Goal: Task Accomplishment & Management: Use online tool/utility

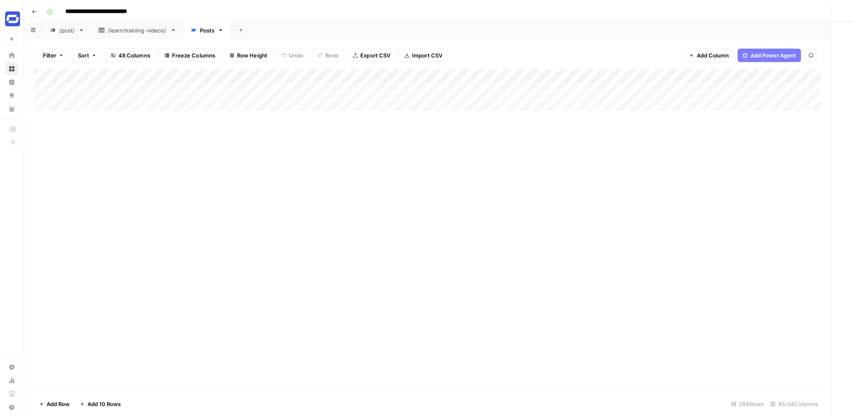
scroll to position [2599, 3367]
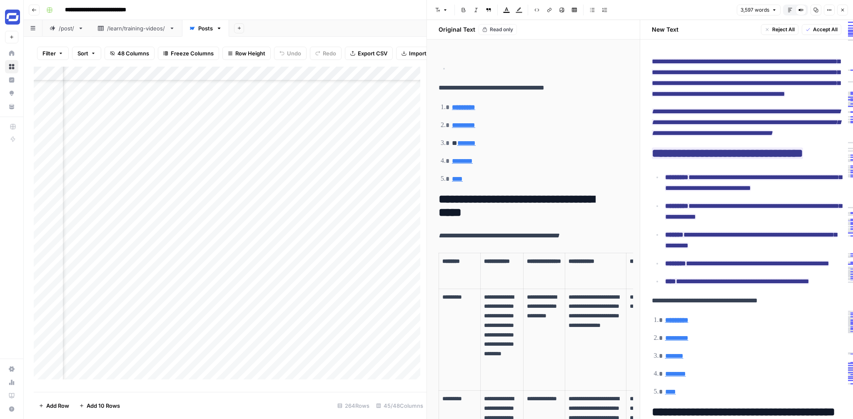
click at [218, 105] on div "Add Column" at bounding box center [230, 226] width 393 height 319
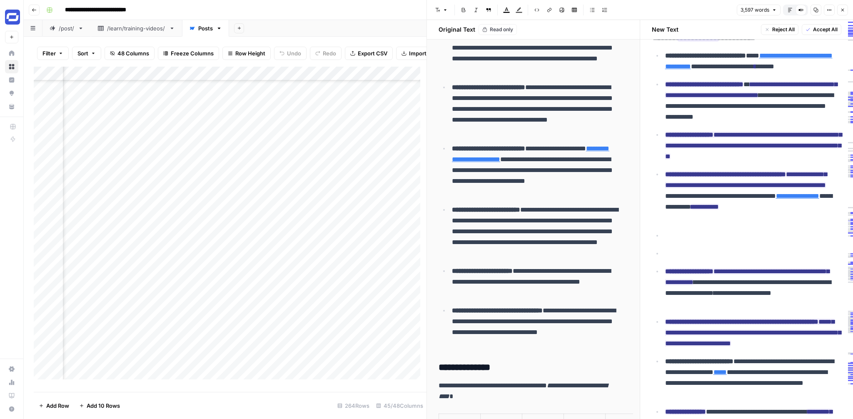
scroll to position [1339, 0]
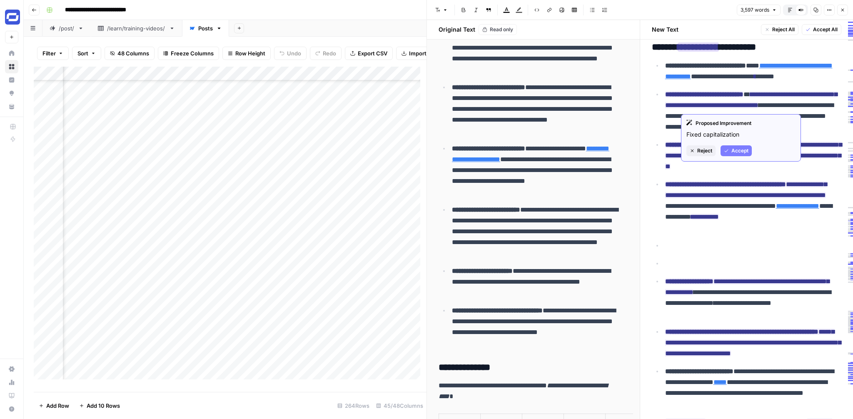
click at [733, 148] on span "Accept" at bounding box center [740, 151] width 17 height 8
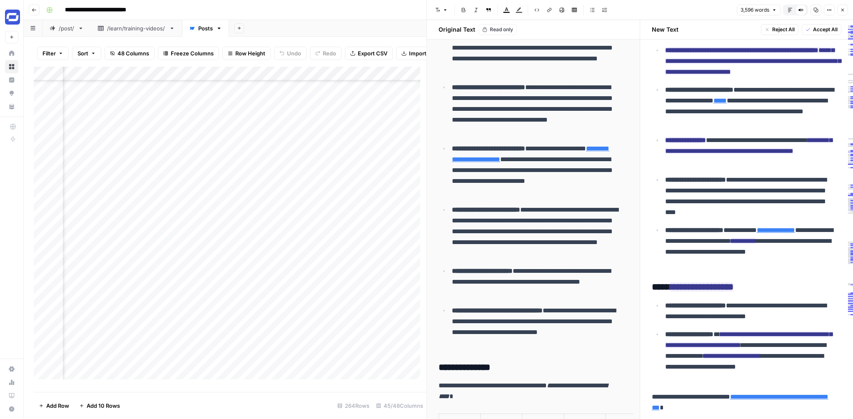
scroll to position [1734, 0]
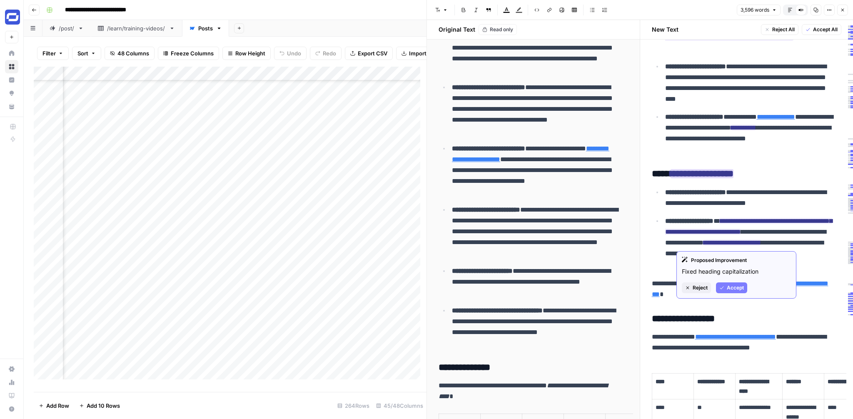
click at [727, 285] on span "Accept" at bounding box center [735, 288] width 17 height 8
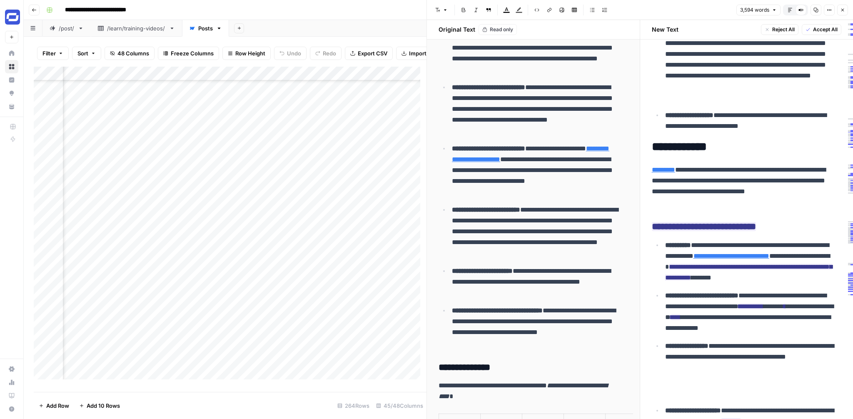
scroll to position [2447, 0]
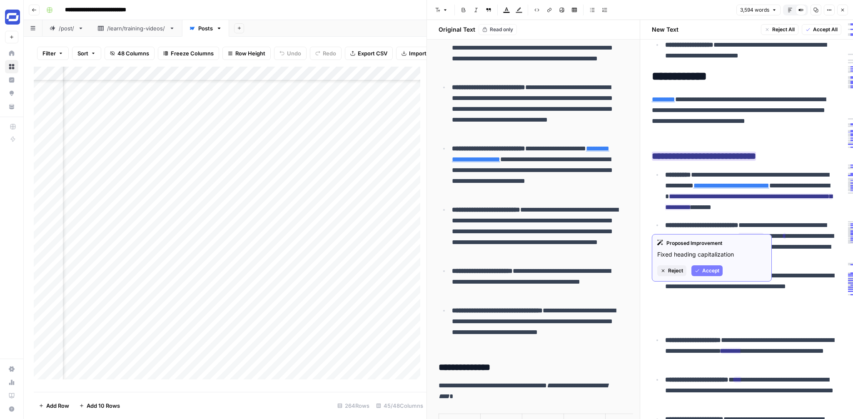
click at [709, 265] on button "Accept" at bounding box center [707, 270] width 31 height 11
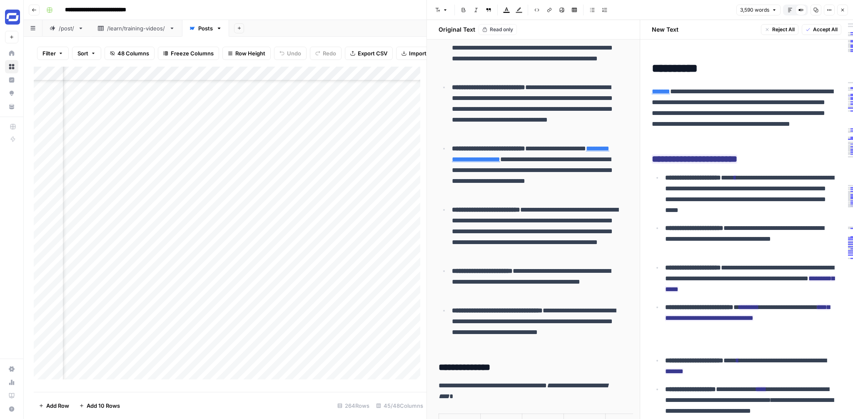
scroll to position [3586, 0]
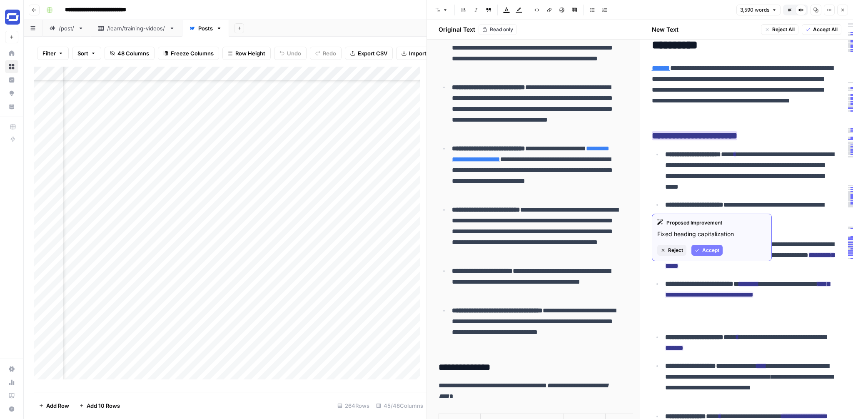
click at [710, 248] on span "Accept" at bounding box center [711, 251] width 17 height 8
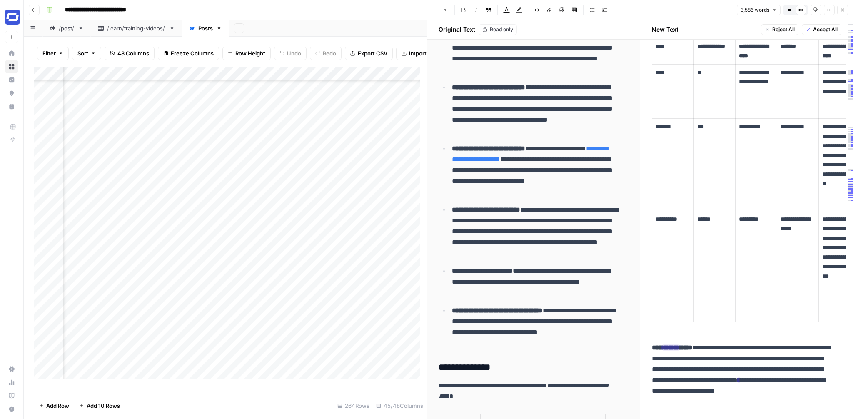
scroll to position [4364, 0]
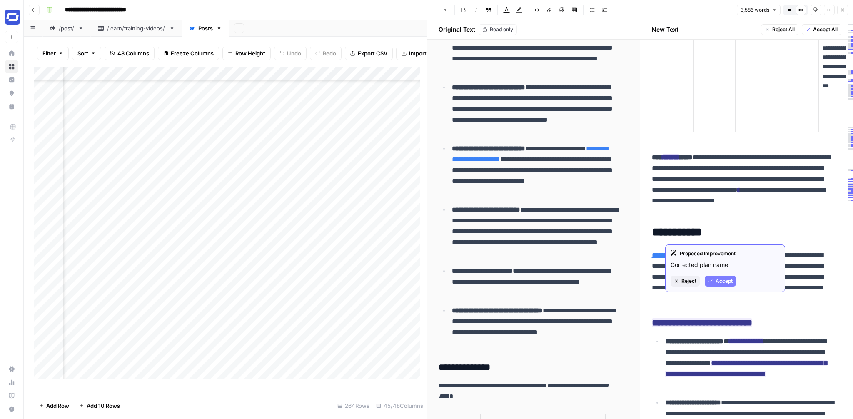
click at [718, 279] on span "Accept" at bounding box center [724, 282] width 17 height 8
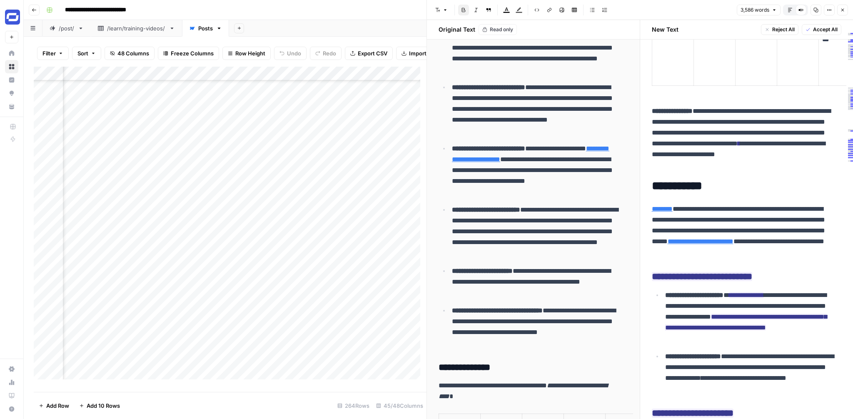
scroll to position [4489, 0]
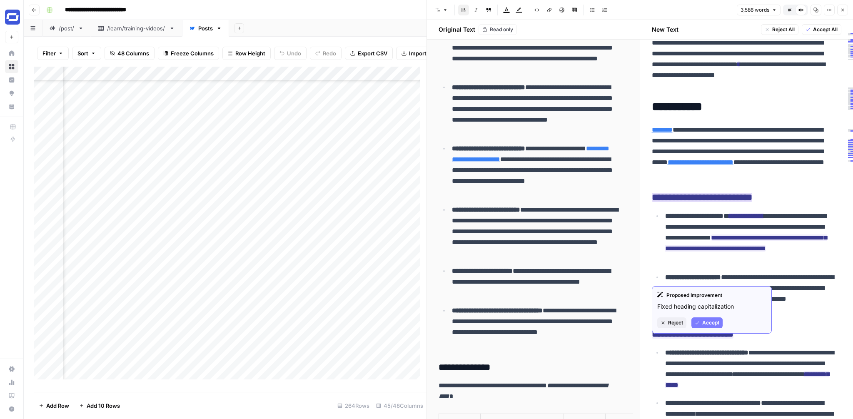
click at [708, 318] on button "Accept" at bounding box center [707, 323] width 31 height 11
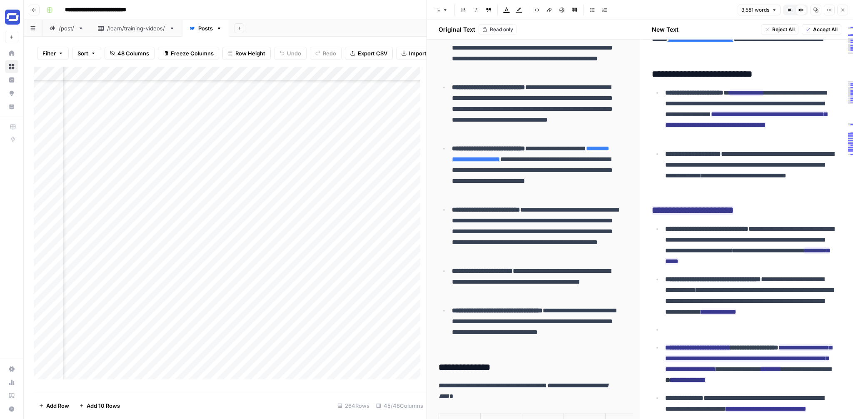
scroll to position [4614, 0]
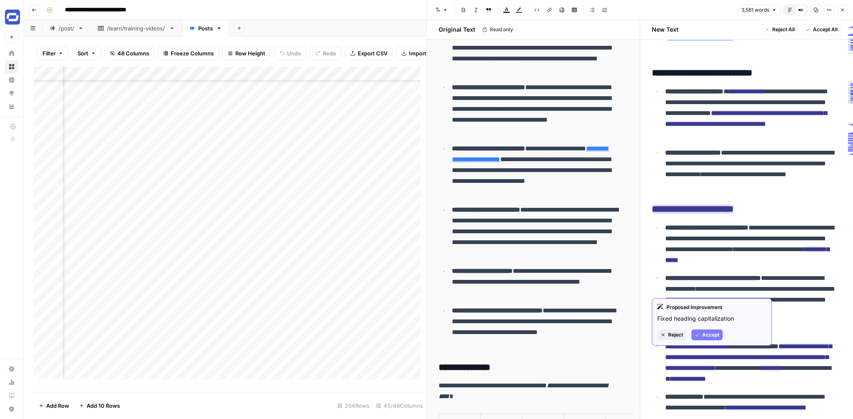
click at [705, 337] on span "Accept" at bounding box center [711, 335] width 17 height 8
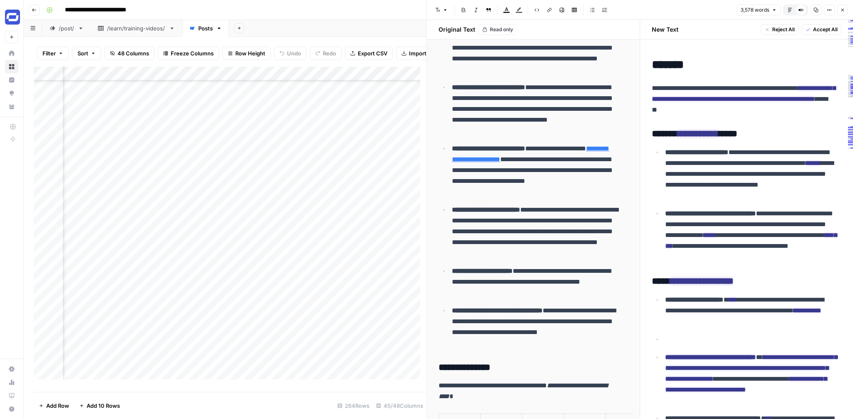
scroll to position [5580, 0]
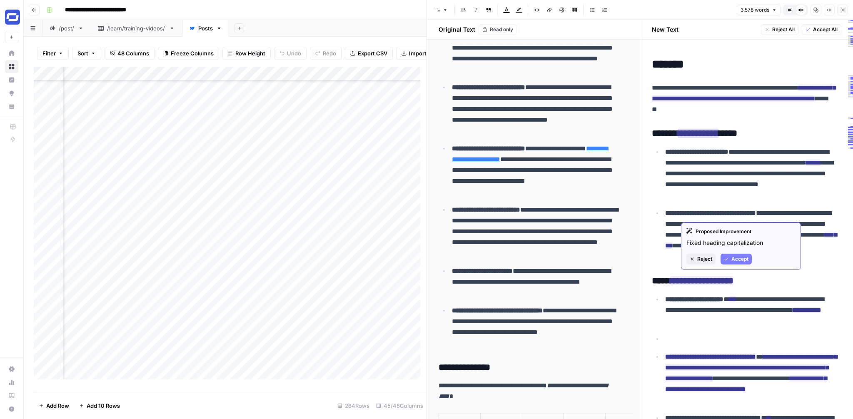
click at [731, 258] on button "Accept" at bounding box center [736, 259] width 31 height 11
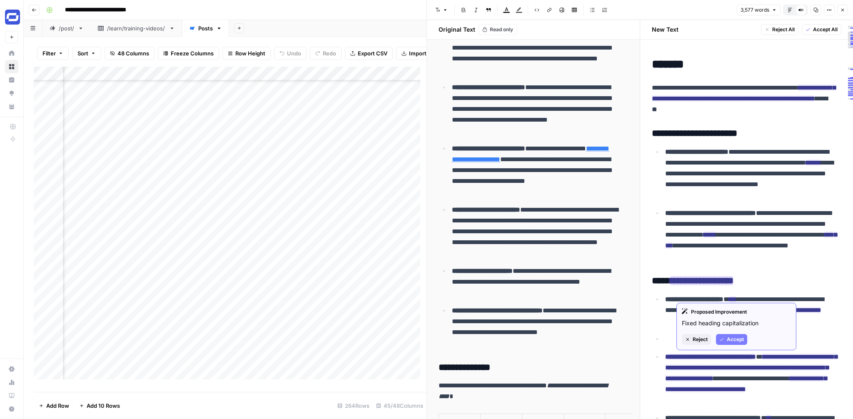
click at [733, 338] on span "Accept" at bounding box center [735, 340] width 17 height 8
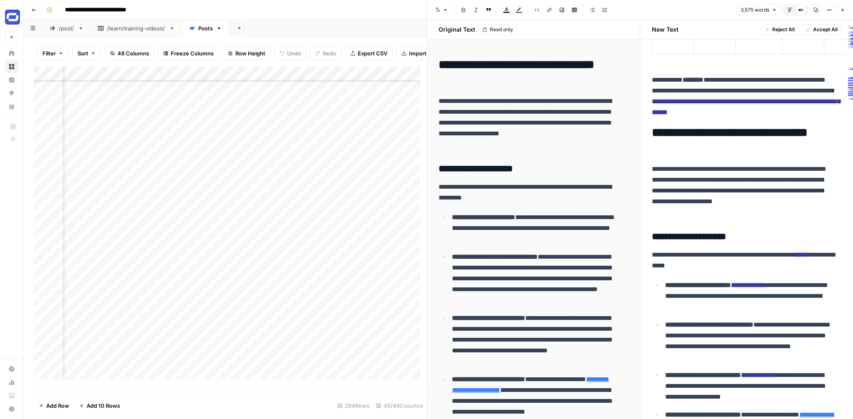
scroll to position [6447, 0]
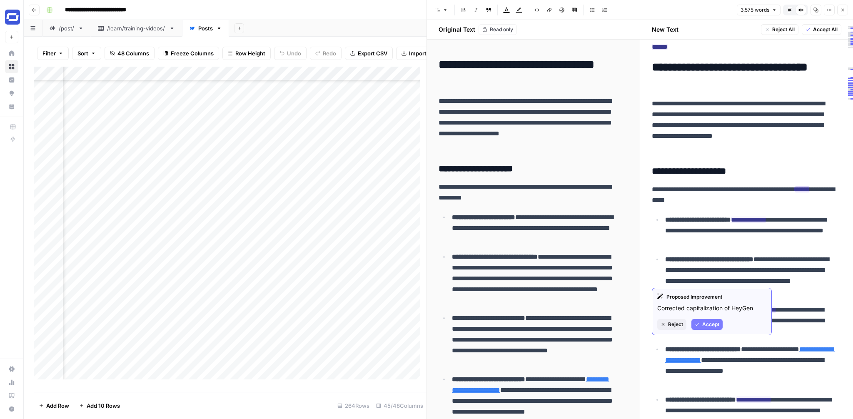
click at [708, 325] on span "Accept" at bounding box center [711, 325] width 17 height 8
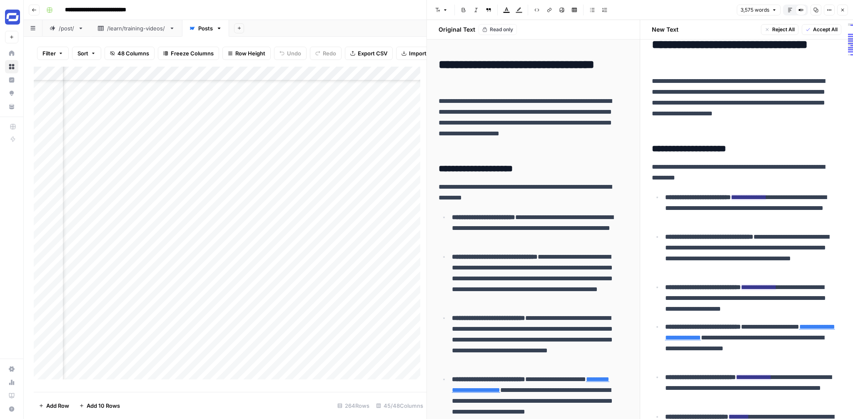
scroll to position [6491, 0]
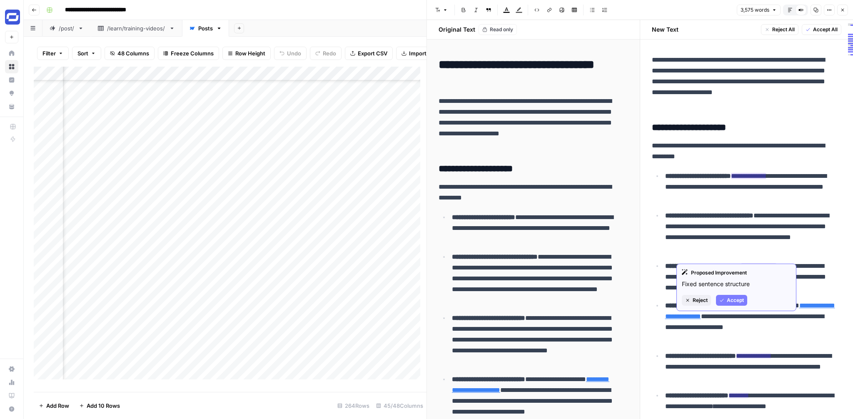
click at [740, 298] on span "Accept" at bounding box center [735, 301] width 17 height 8
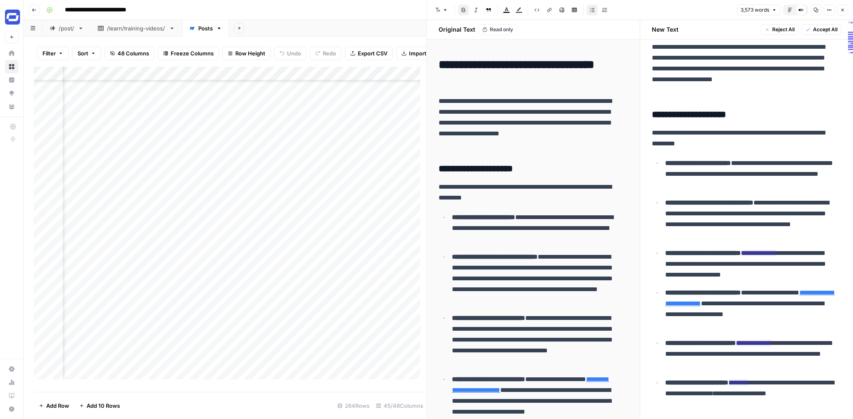
scroll to position [6507, 0]
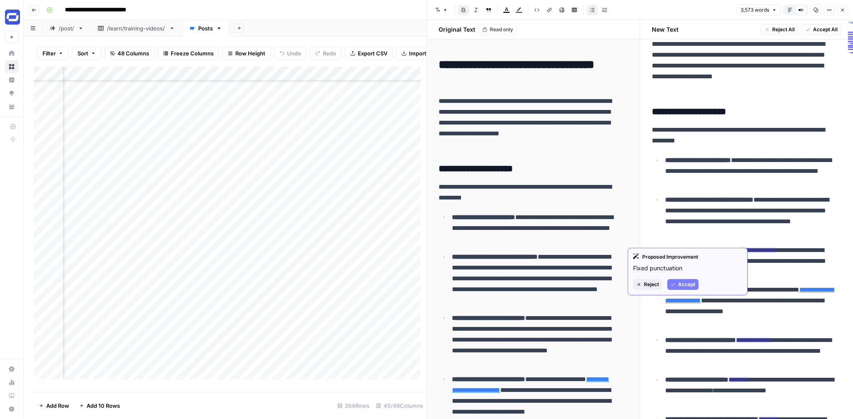
click at [693, 285] on span "Accept" at bounding box center [686, 285] width 17 height 8
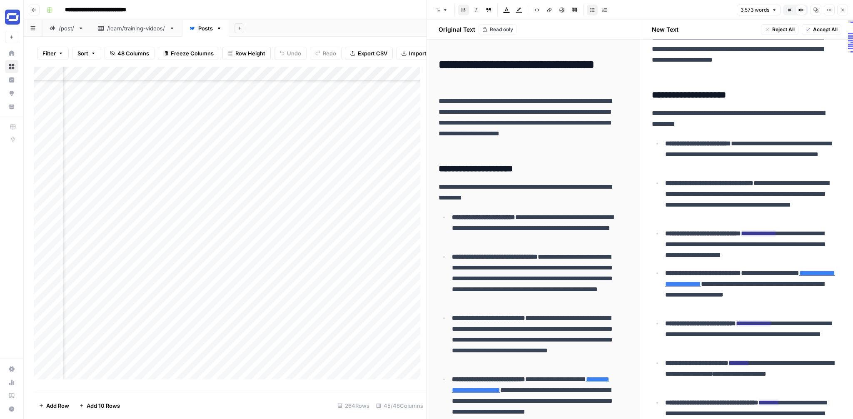
scroll to position [6527, 0]
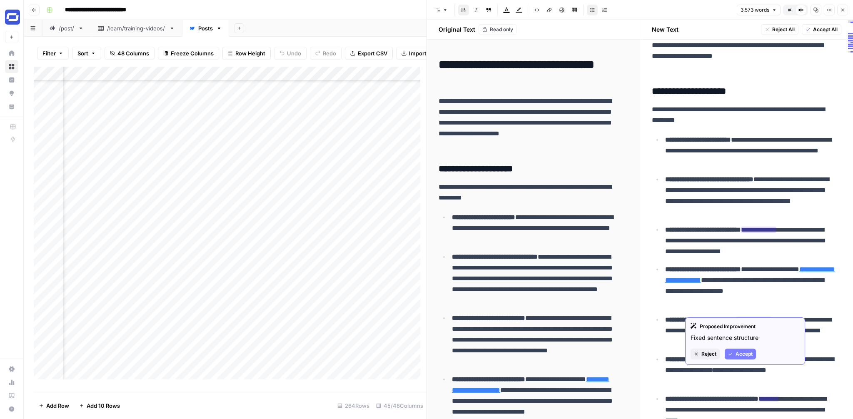
click at [749, 351] on span "Accept" at bounding box center [744, 354] width 17 height 8
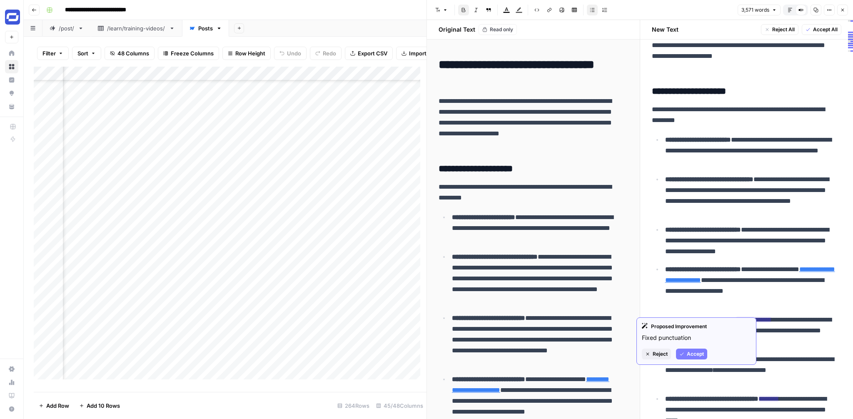
click at [699, 355] on span "Accept" at bounding box center [695, 354] width 17 height 8
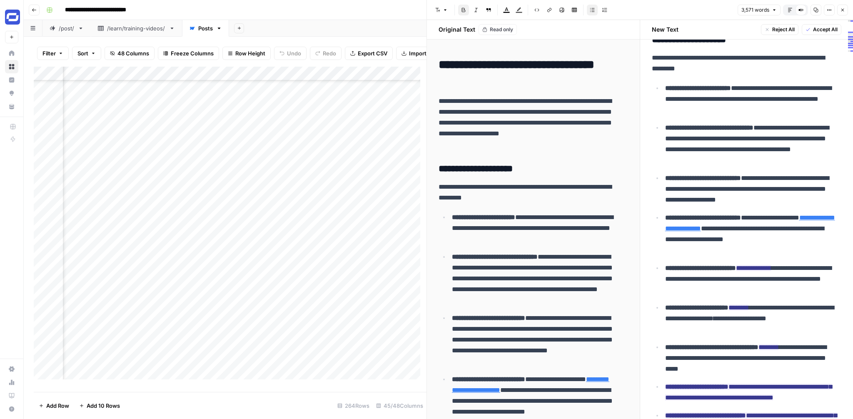
scroll to position [6581, 0]
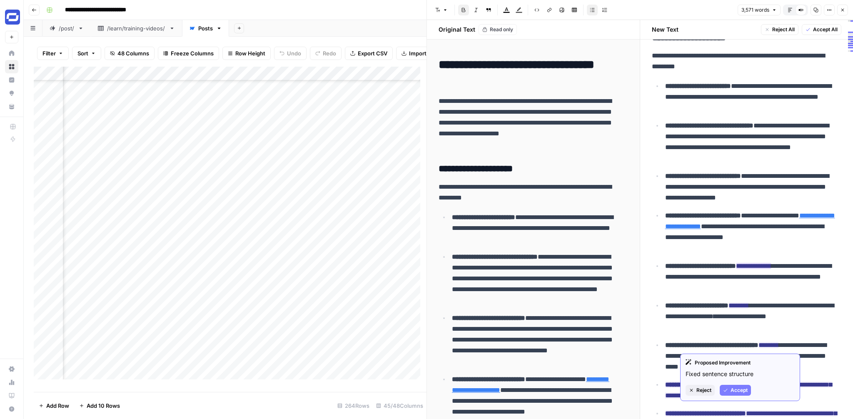
click at [738, 387] on span "Accept" at bounding box center [739, 391] width 17 height 8
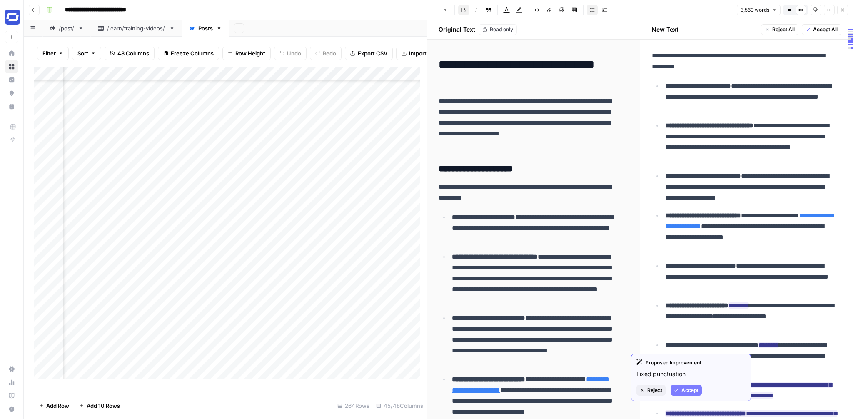
click at [690, 392] on span "Accept" at bounding box center [690, 391] width 17 height 8
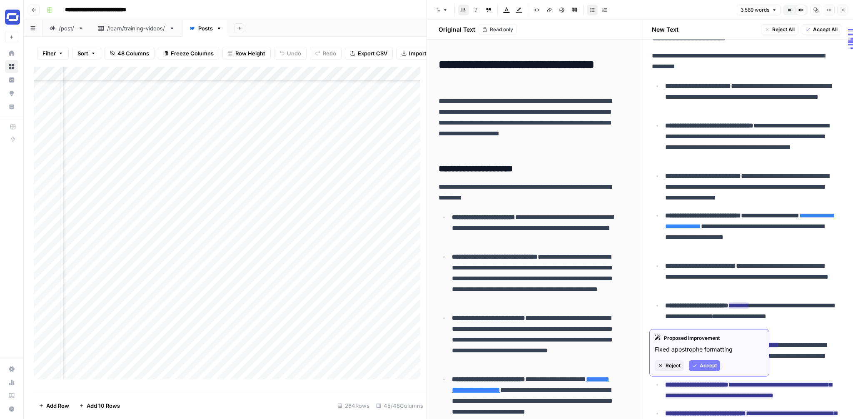
click at [713, 364] on span "Accept" at bounding box center [708, 366] width 17 height 8
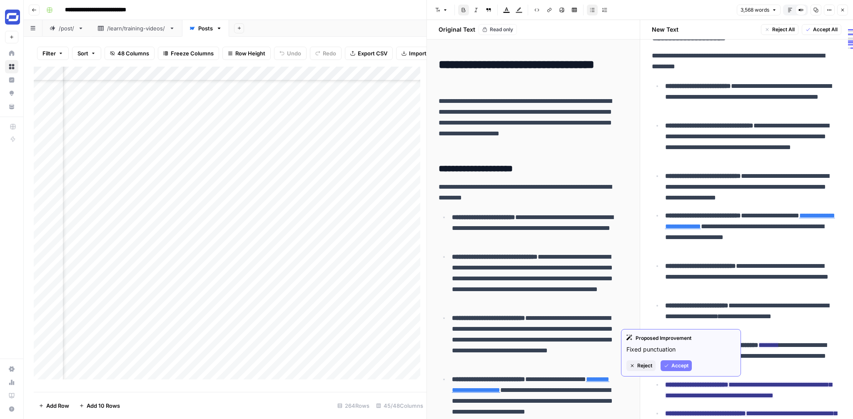
click at [685, 362] on button "Accept" at bounding box center [676, 365] width 31 height 11
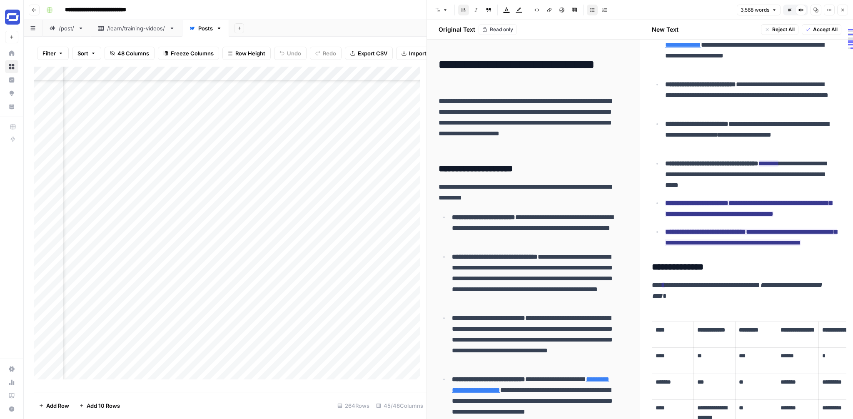
scroll to position [6742, 0]
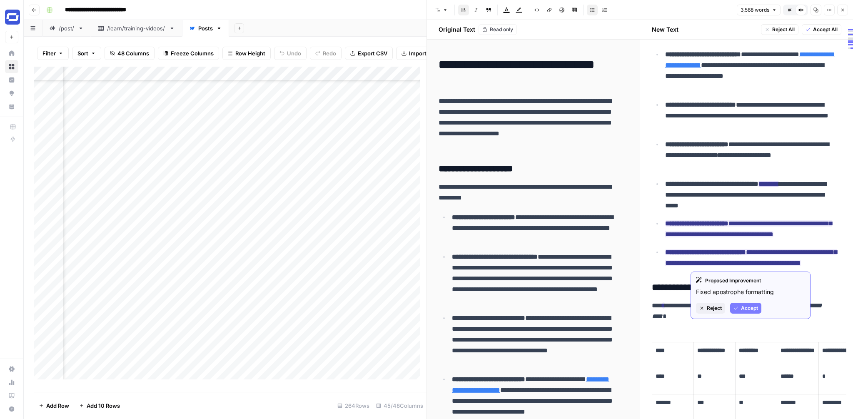
click at [750, 307] on span "Accept" at bounding box center [749, 309] width 17 height 8
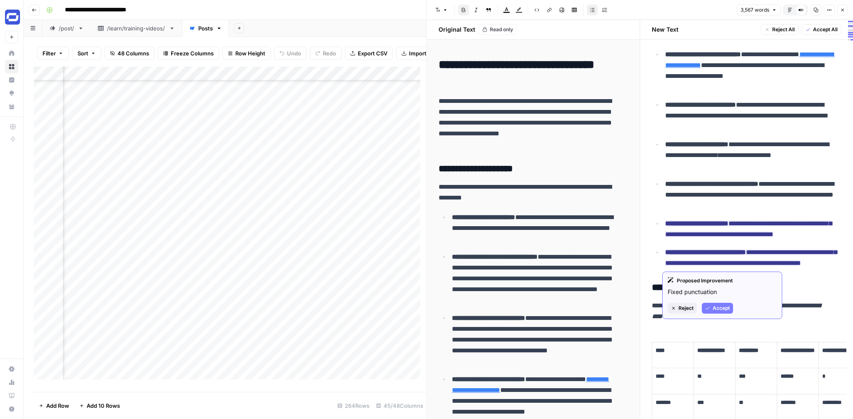
click at [720, 308] on span "Accept" at bounding box center [721, 309] width 17 height 8
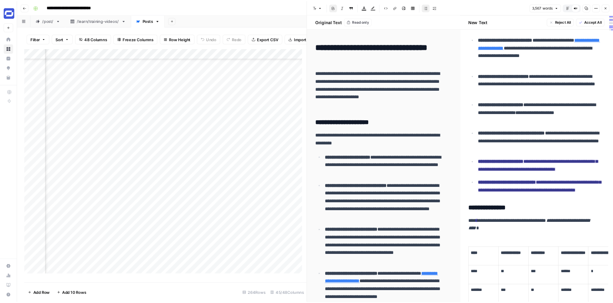
scroll to position [6599, 0]
